Goal: Find specific page/section: Find specific page/section

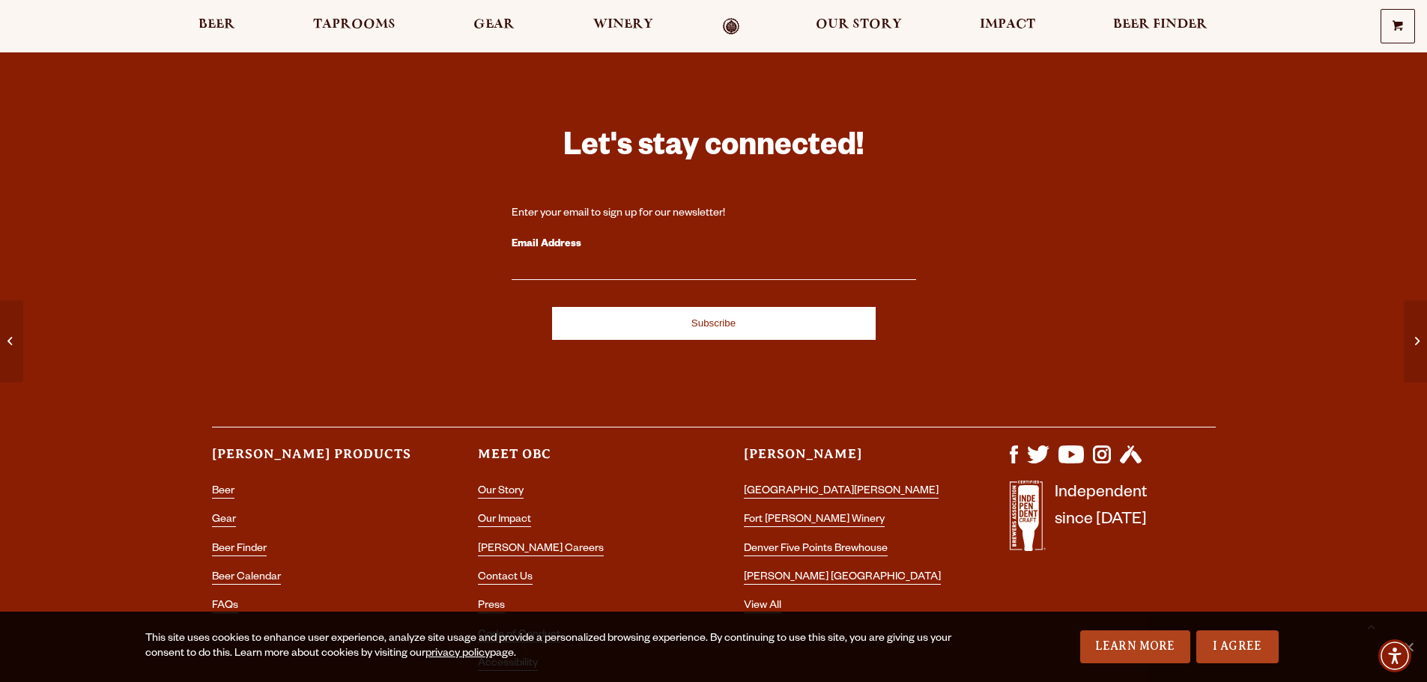
scroll to position [2746, 0]
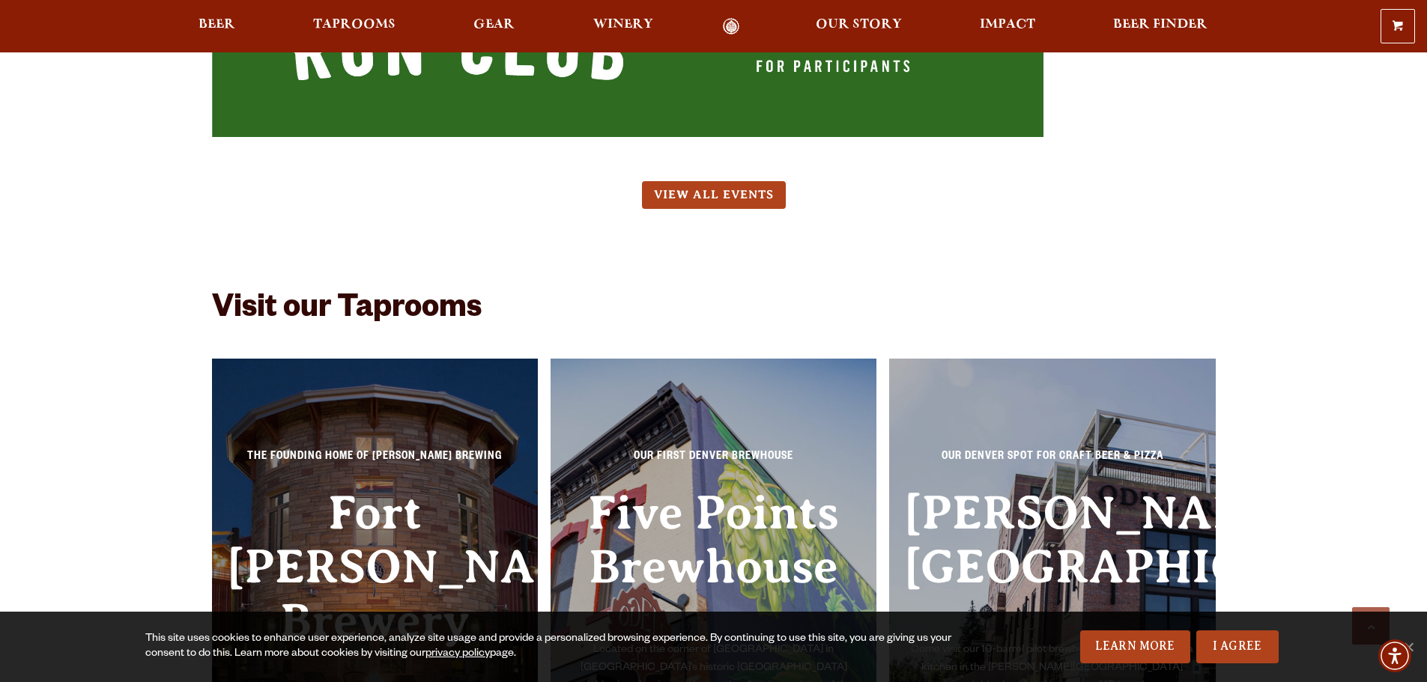
scroll to position [9510, 0]
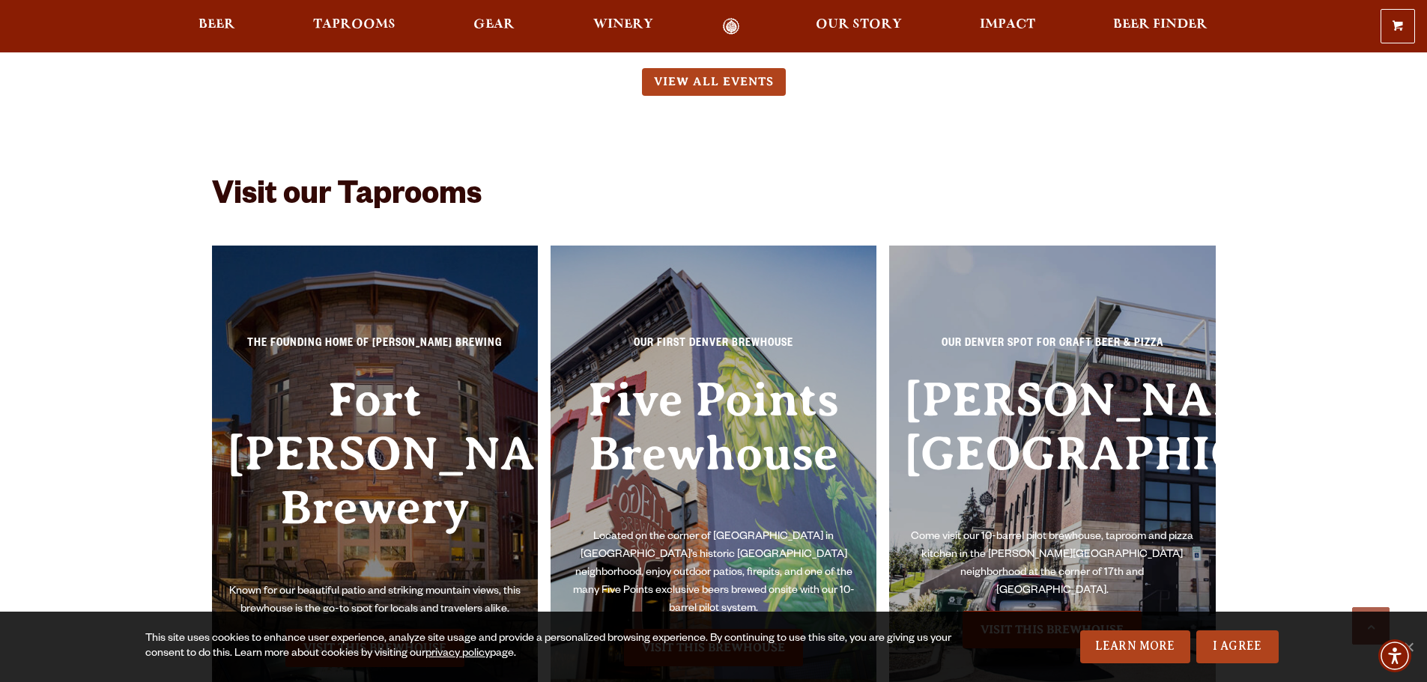
click at [437, 629] on link "Visit this Brewhouse" at bounding box center [374, 647] width 179 height 37
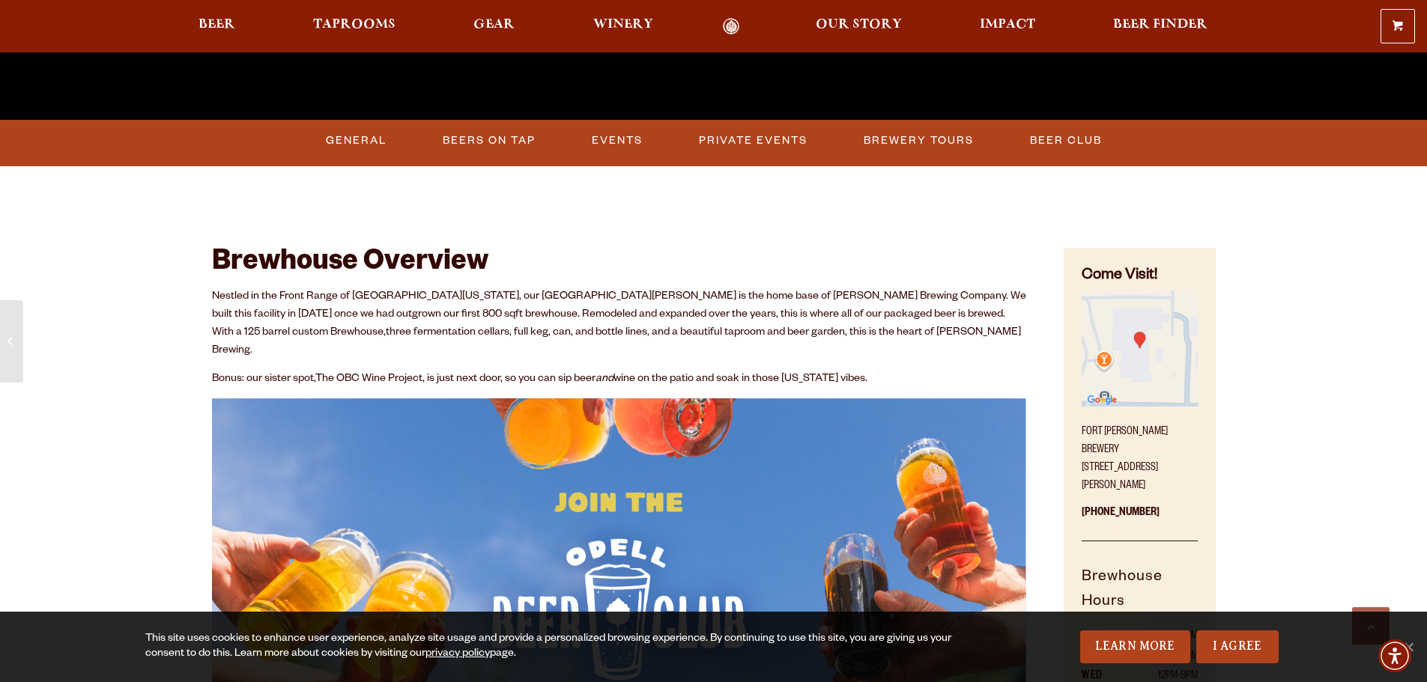
scroll to position [674, 0]
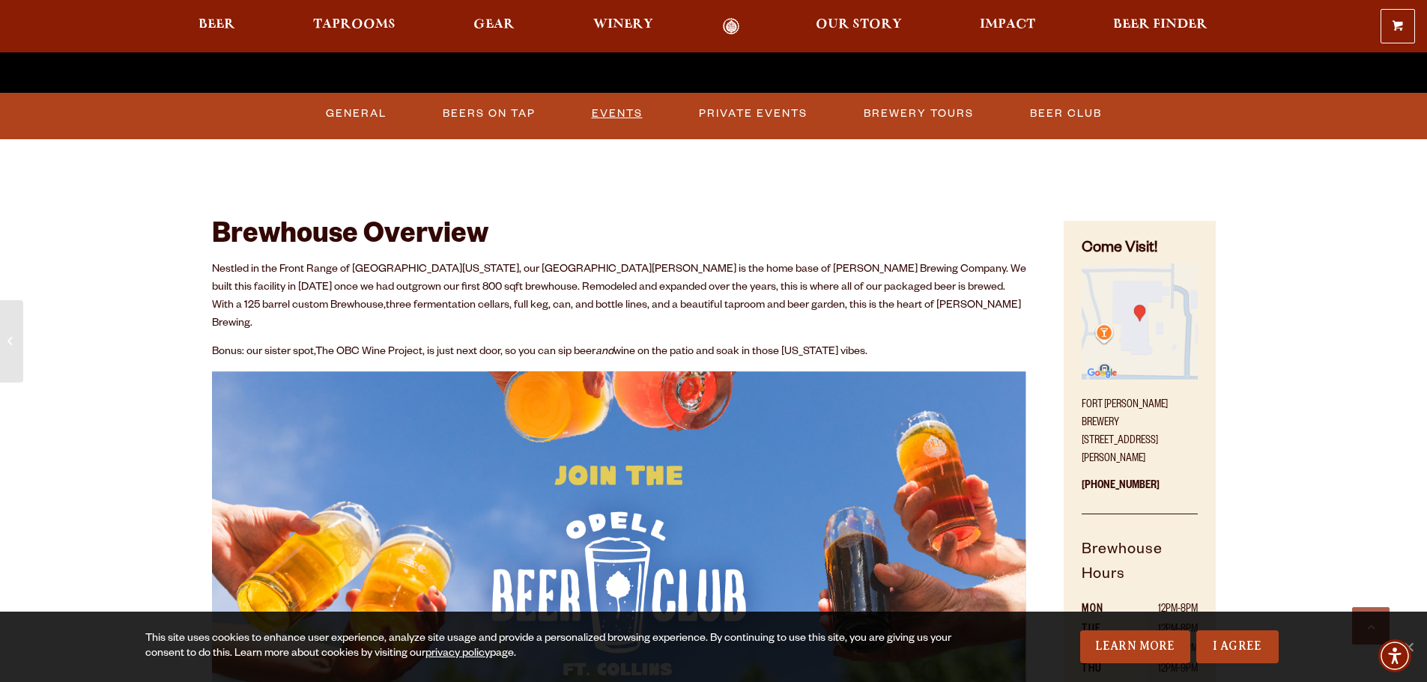
click at [636, 109] on link "Events" at bounding box center [617, 114] width 63 height 34
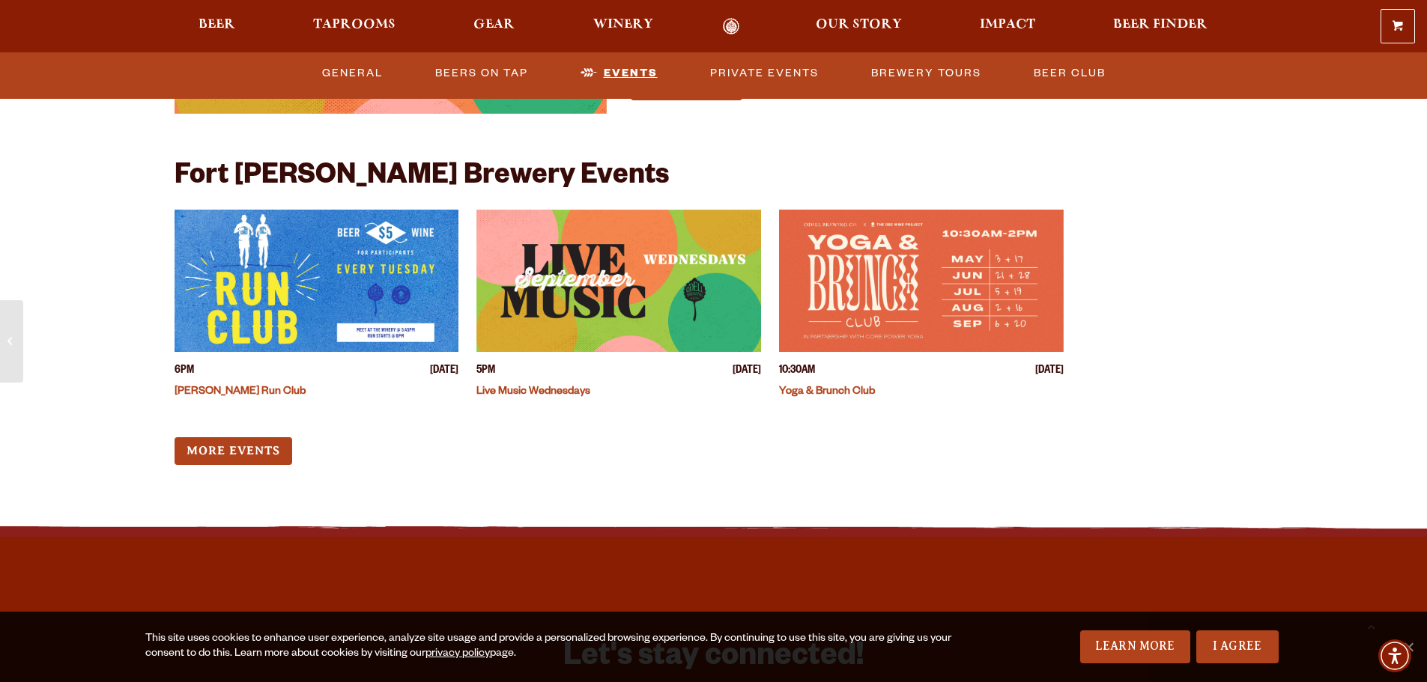
scroll to position [5974, 0]
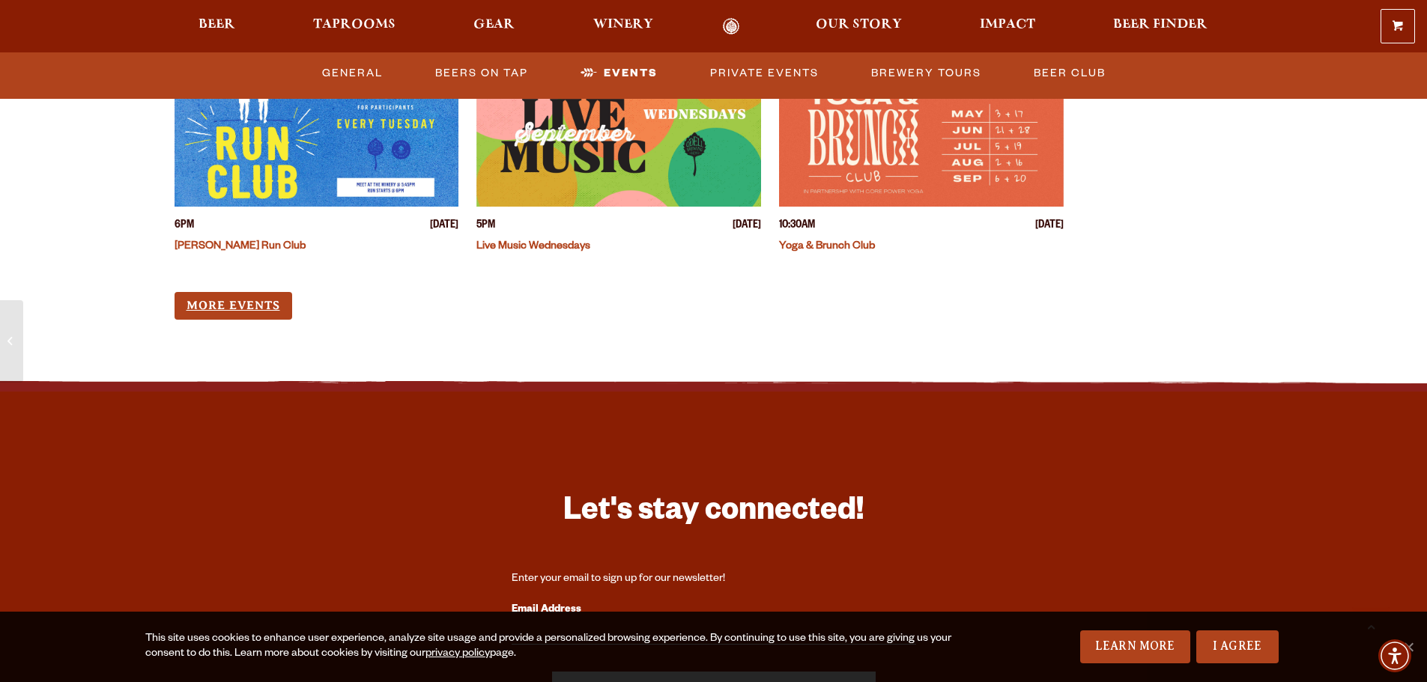
click at [242, 292] on link "More Events" at bounding box center [233, 306] width 118 height 28
